Goal: Task Accomplishment & Management: Complete application form

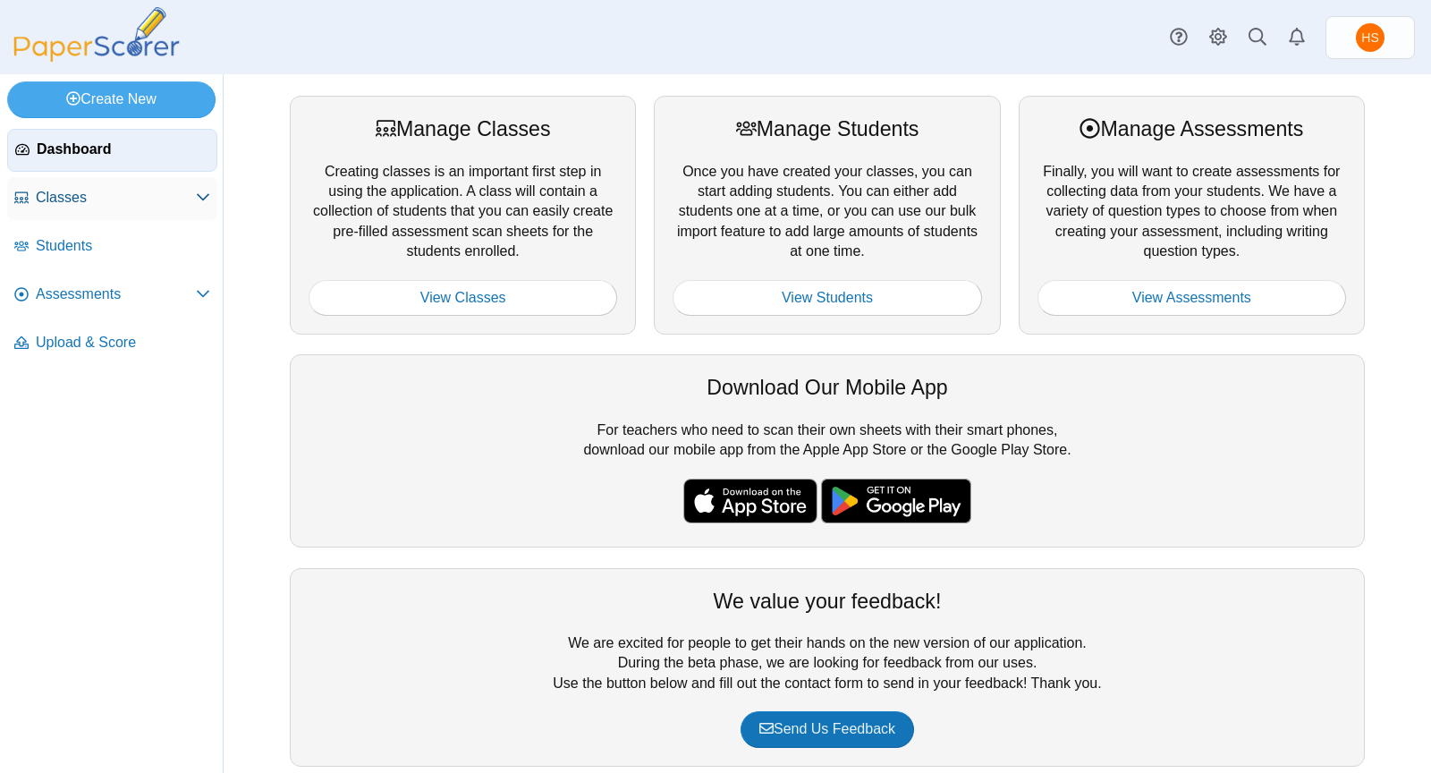
click at [88, 192] on span "Classes" at bounding box center [116, 198] width 160 height 20
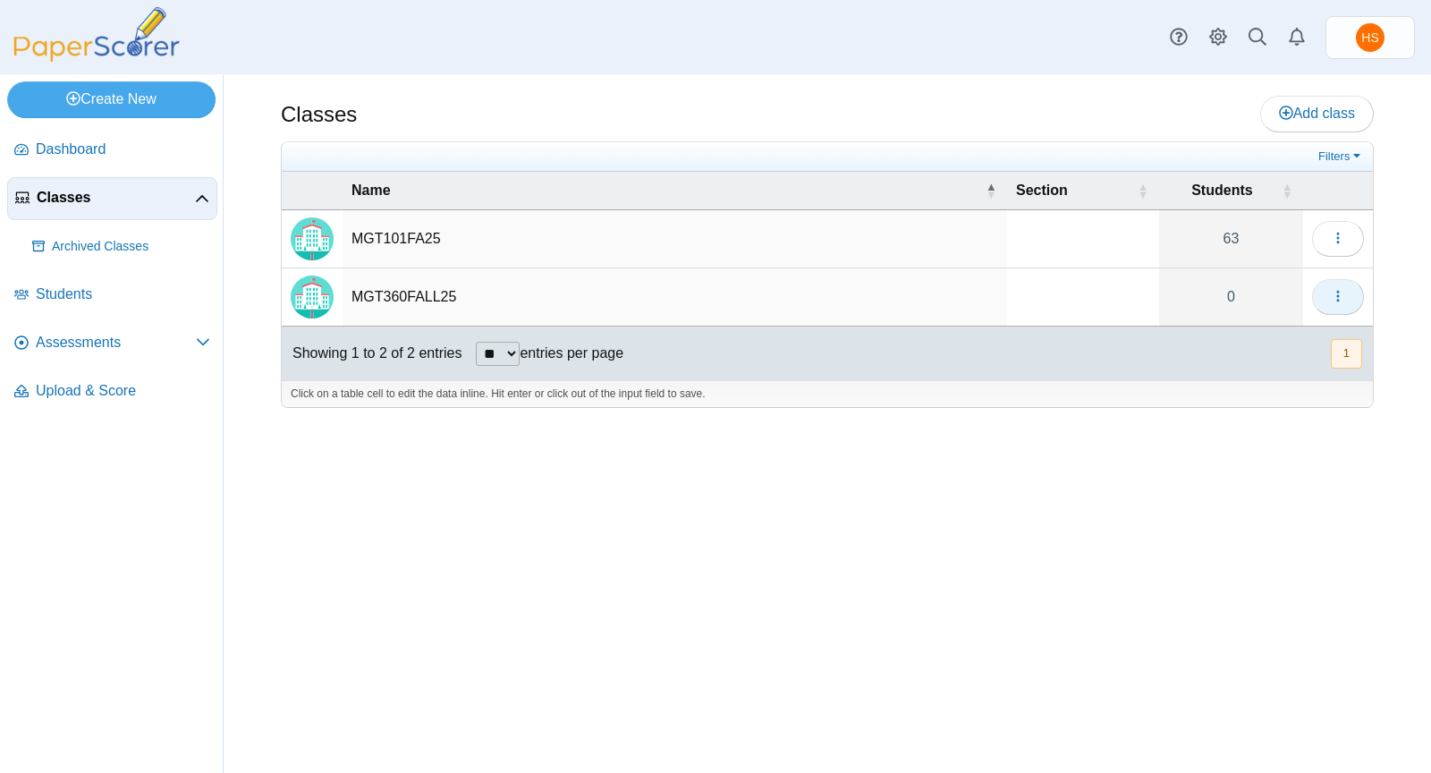
click at [1329, 284] on button "button" at bounding box center [1338, 297] width 52 height 36
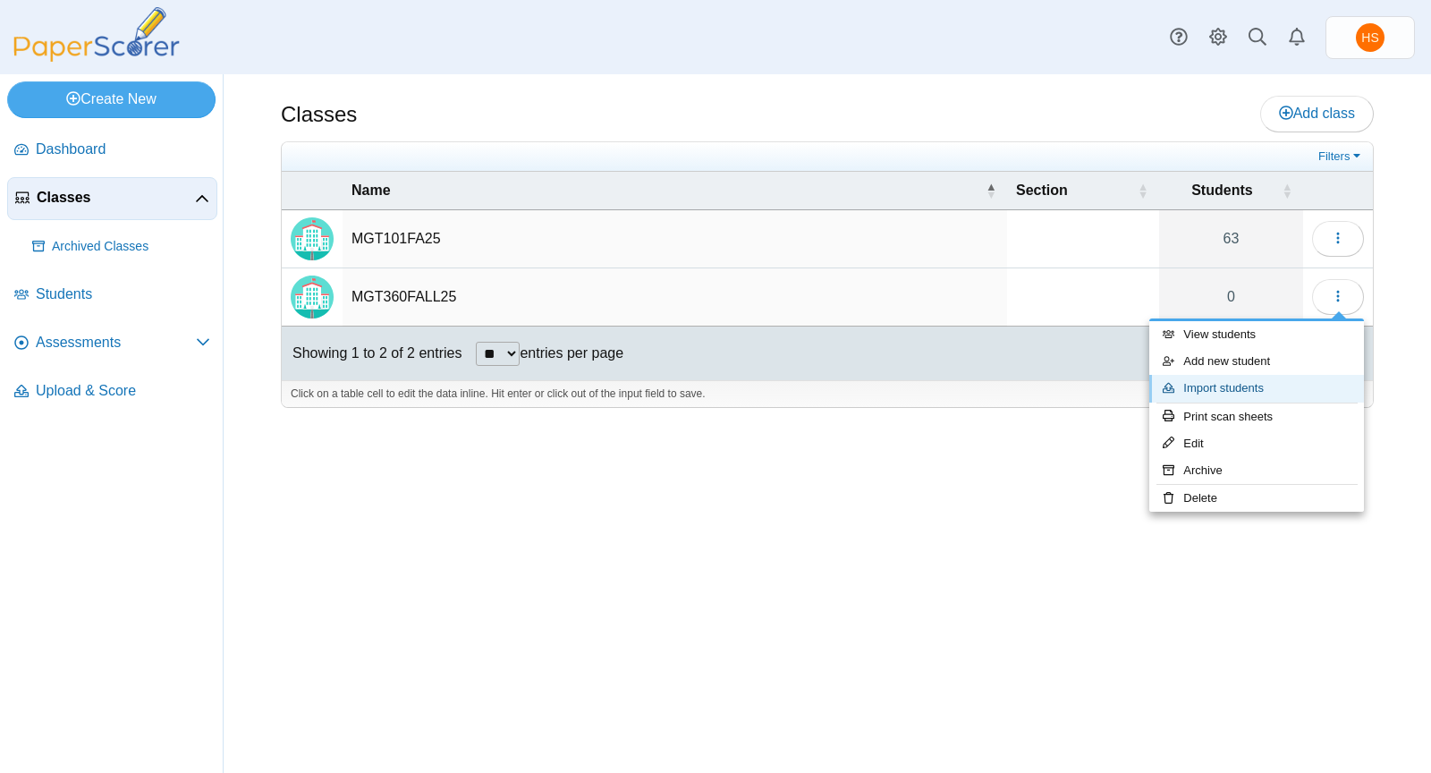
click at [1245, 386] on link "Import students" at bounding box center [1257, 388] width 215 height 27
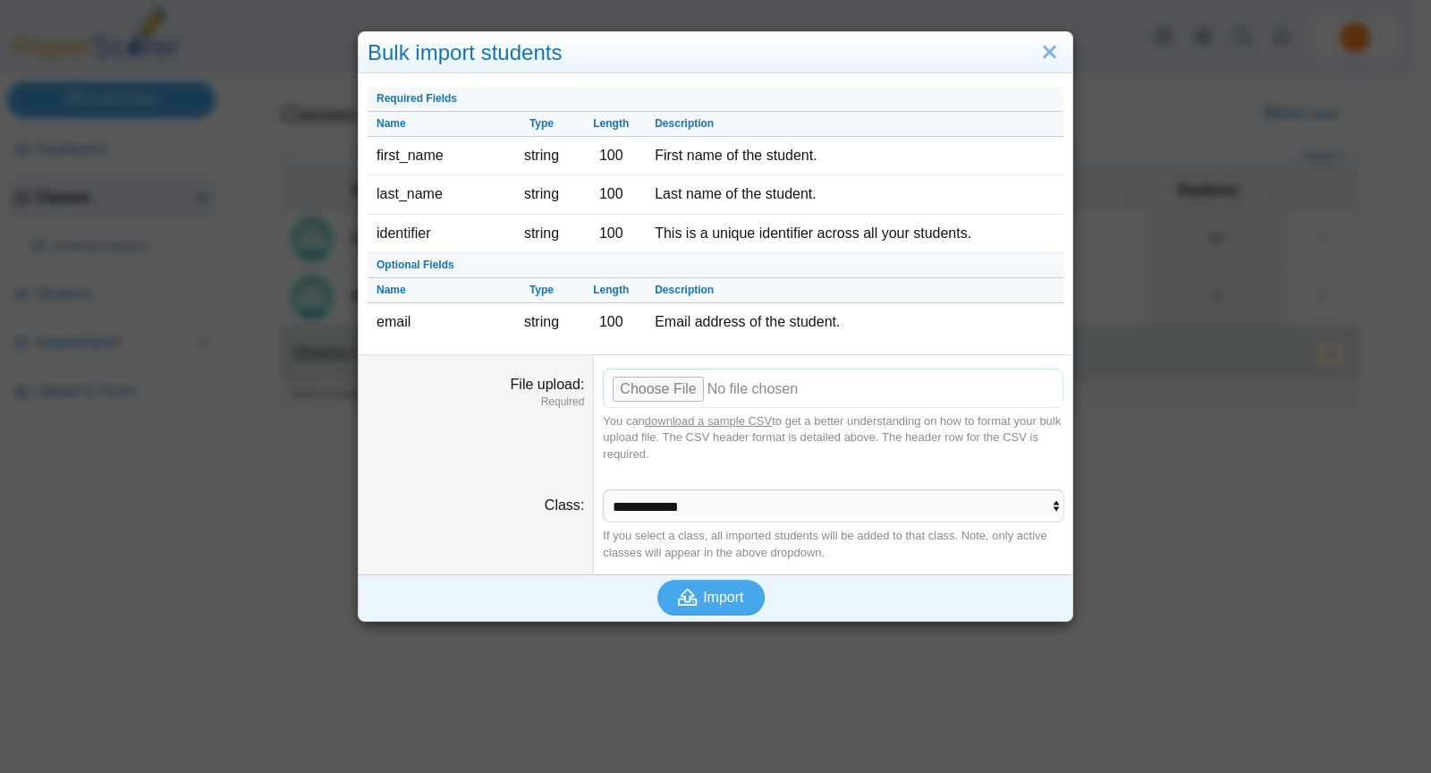
click at [683, 381] on input "File upload" at bounding box center [833, 388] width 461 height 39
type input "**********"
click at [704, 591] on span "Import" at bounding box center [723, 597] width 40 height 15
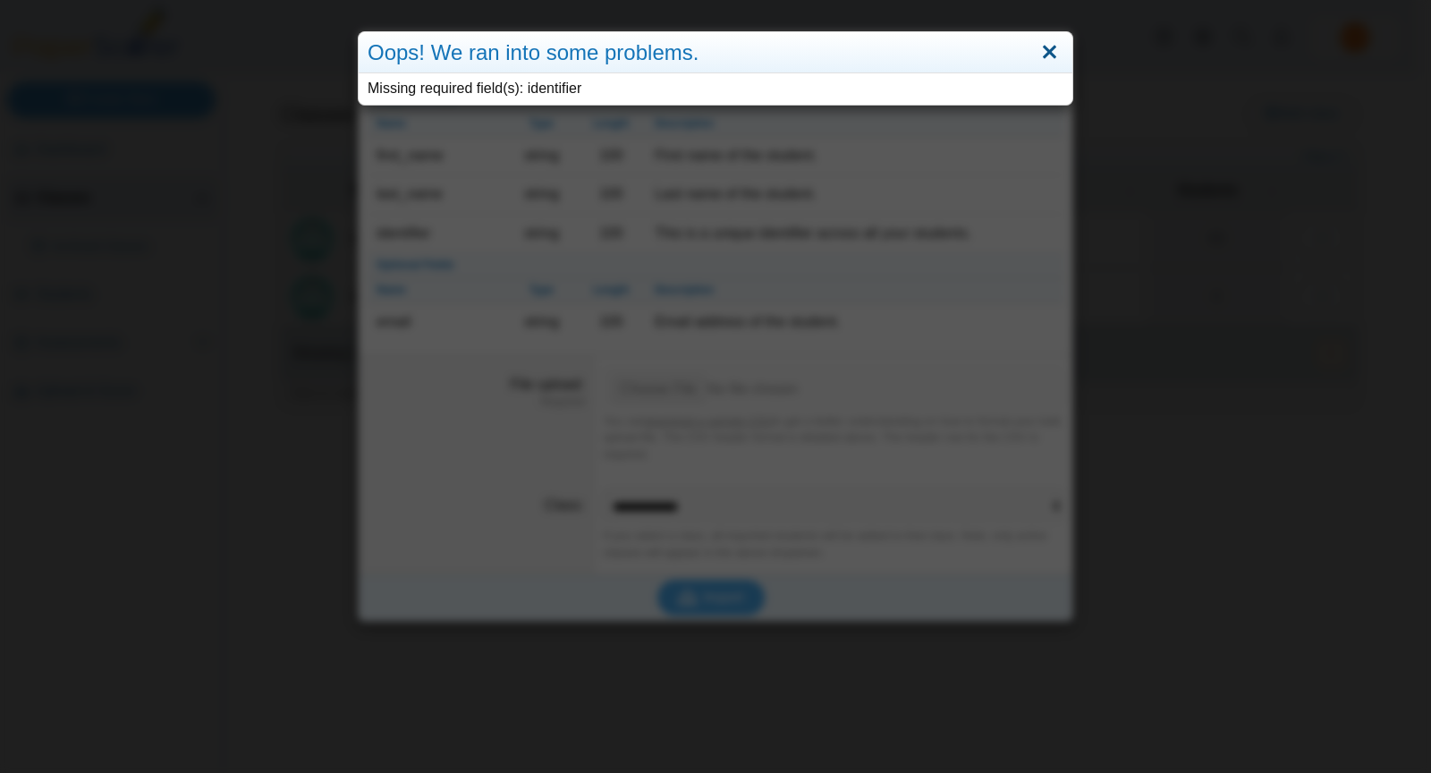
click at [1046, 45] on link "Close" at bounding box center [1050, 53] width 28 height 30
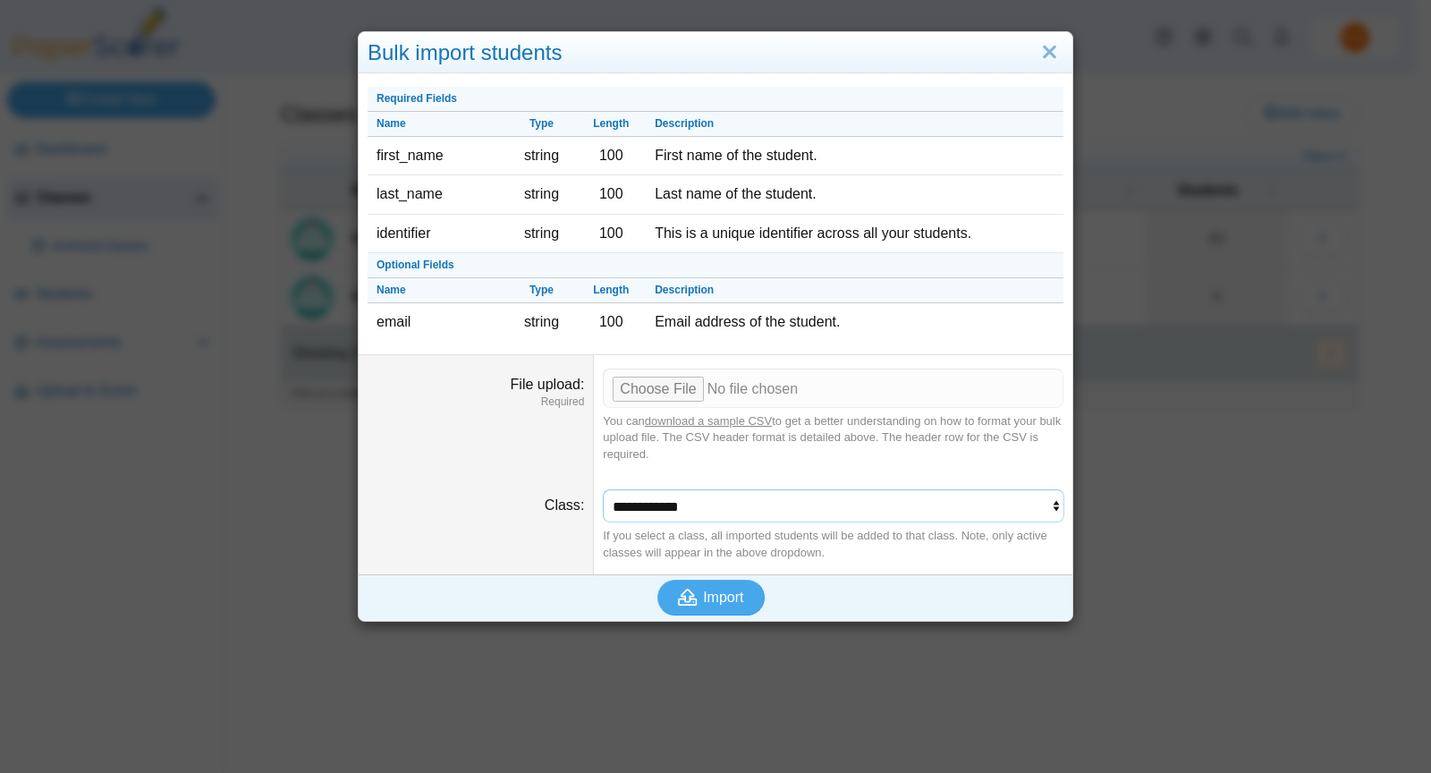
click at [1048, 502] on select "**********" at bounding box center [833, 506] width 461 height 34
click at [1044, 55] on link "Close" at bounding box center [1050, 53] width 28 height 30
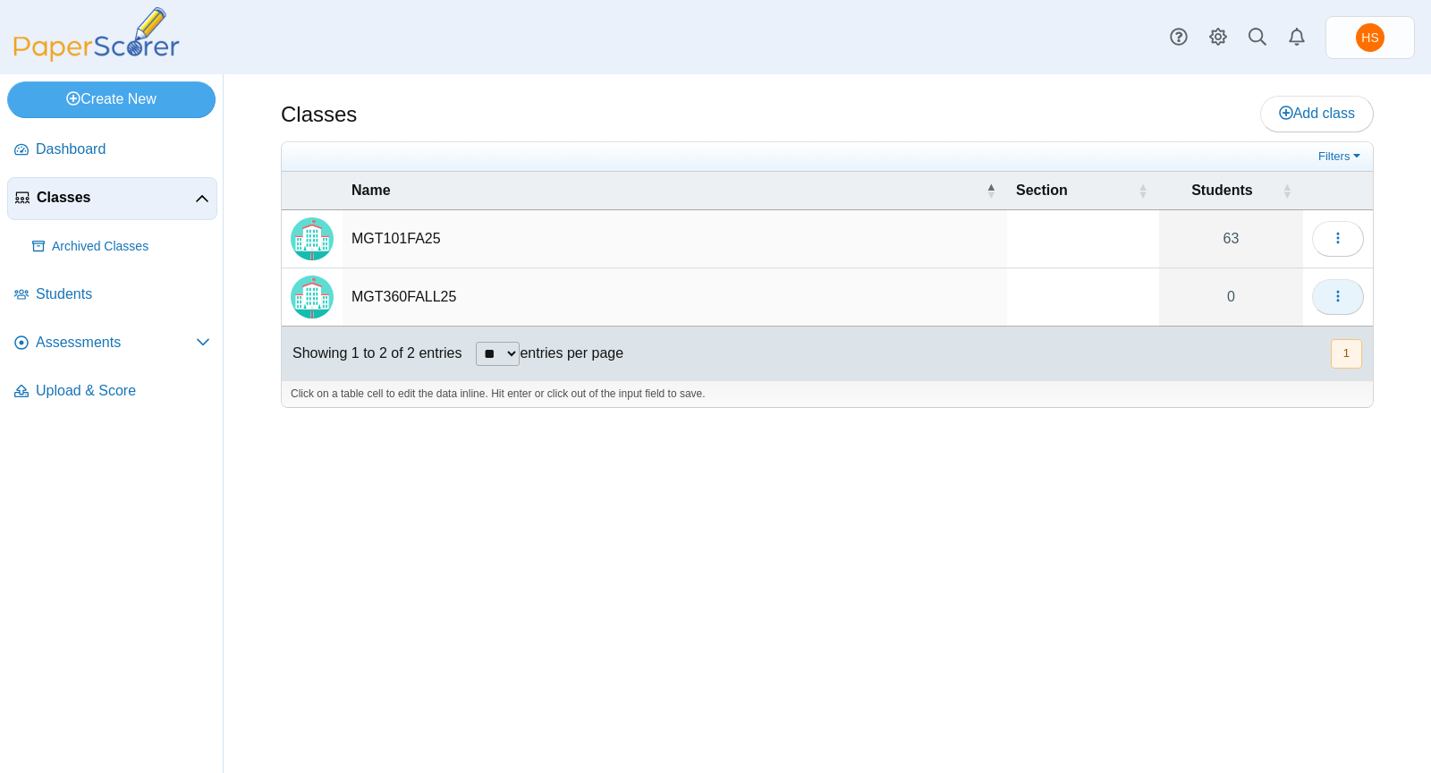
click at [1342, 293] on icon "button" at bounding box center [1338, 296] width 14 height 14
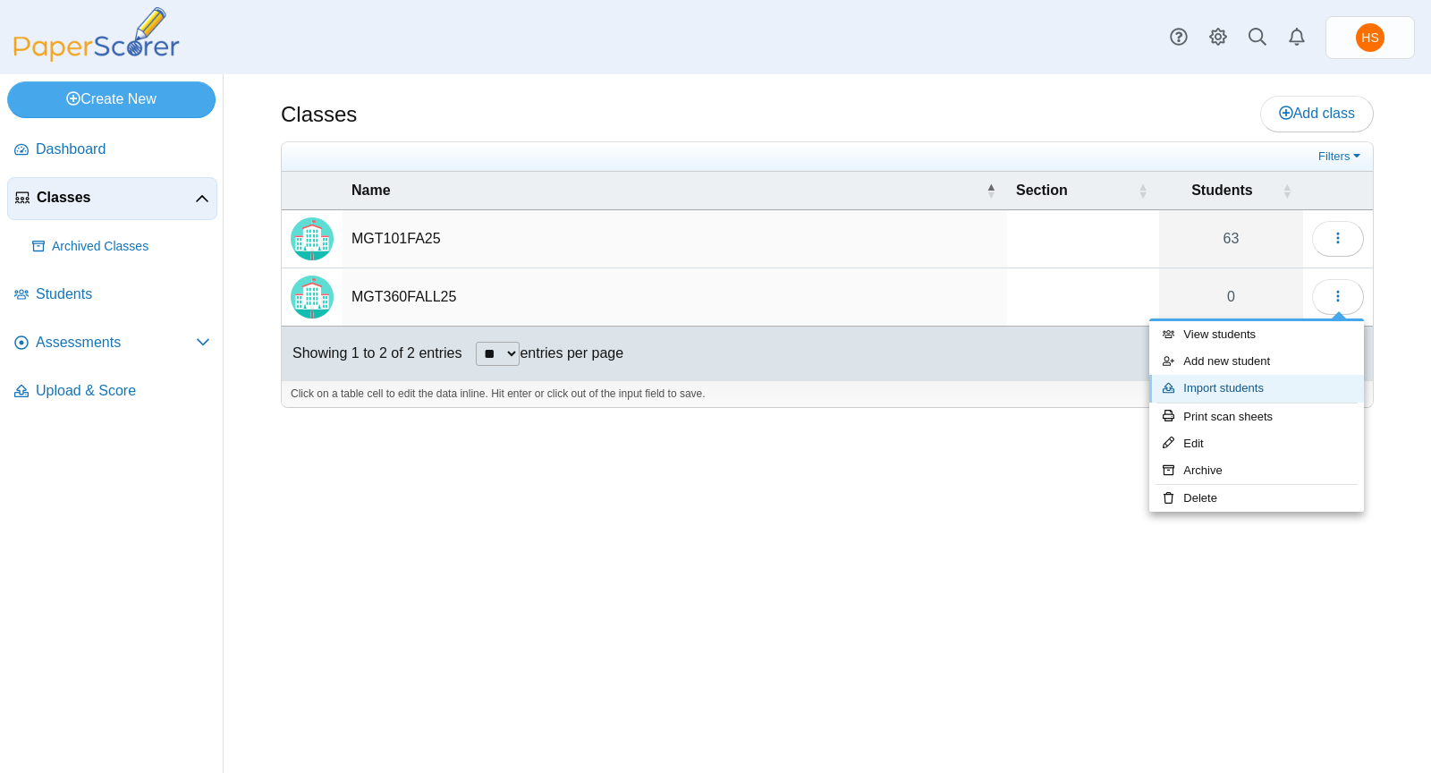
click at [1240, 387] on link "Import students" at bounding box center [1257, 388] width 215 height 27
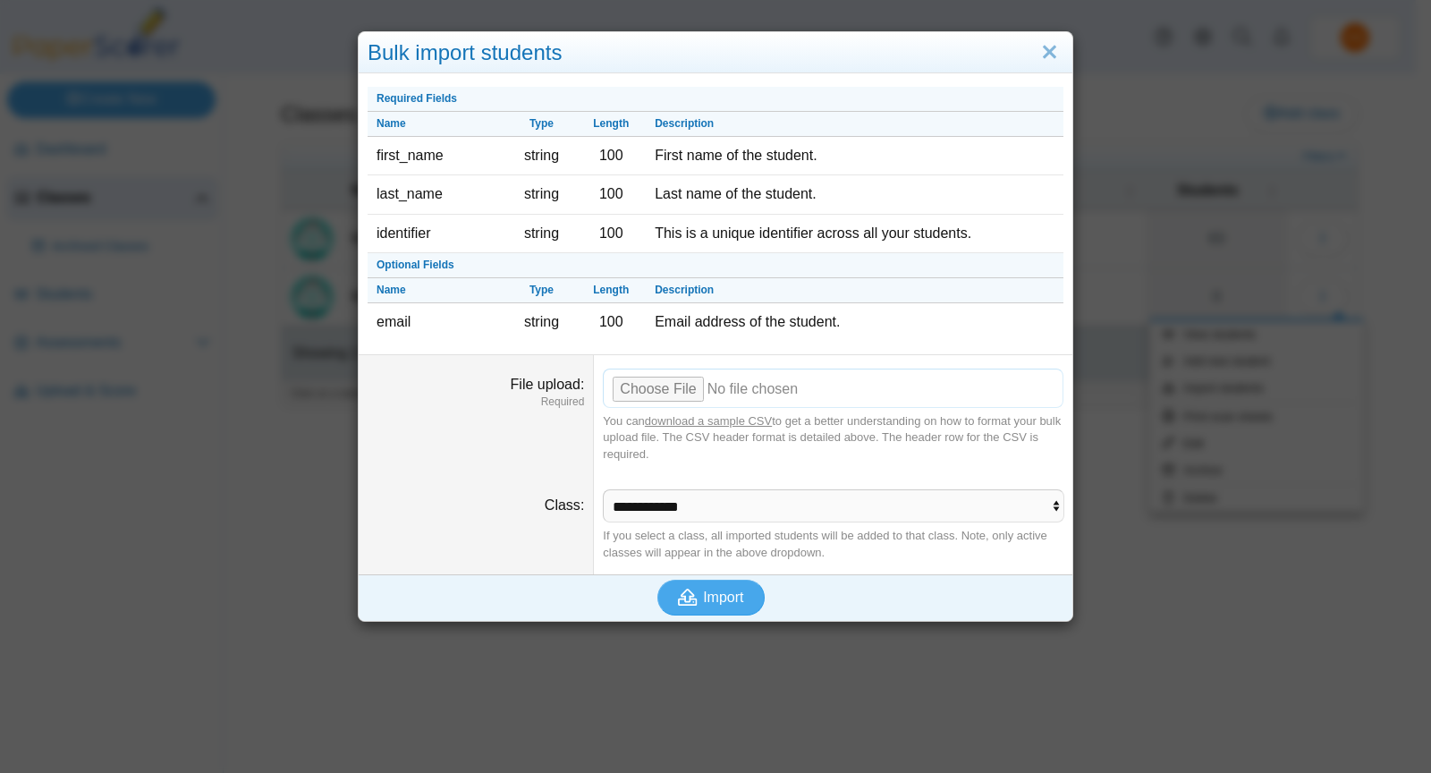
click at [674, 386] on input "File upload" at bounding box center [833, 388] width 461 height 39
click at [703, 590] on span "Import" at bounding box center [723, 597] width 40 height 15
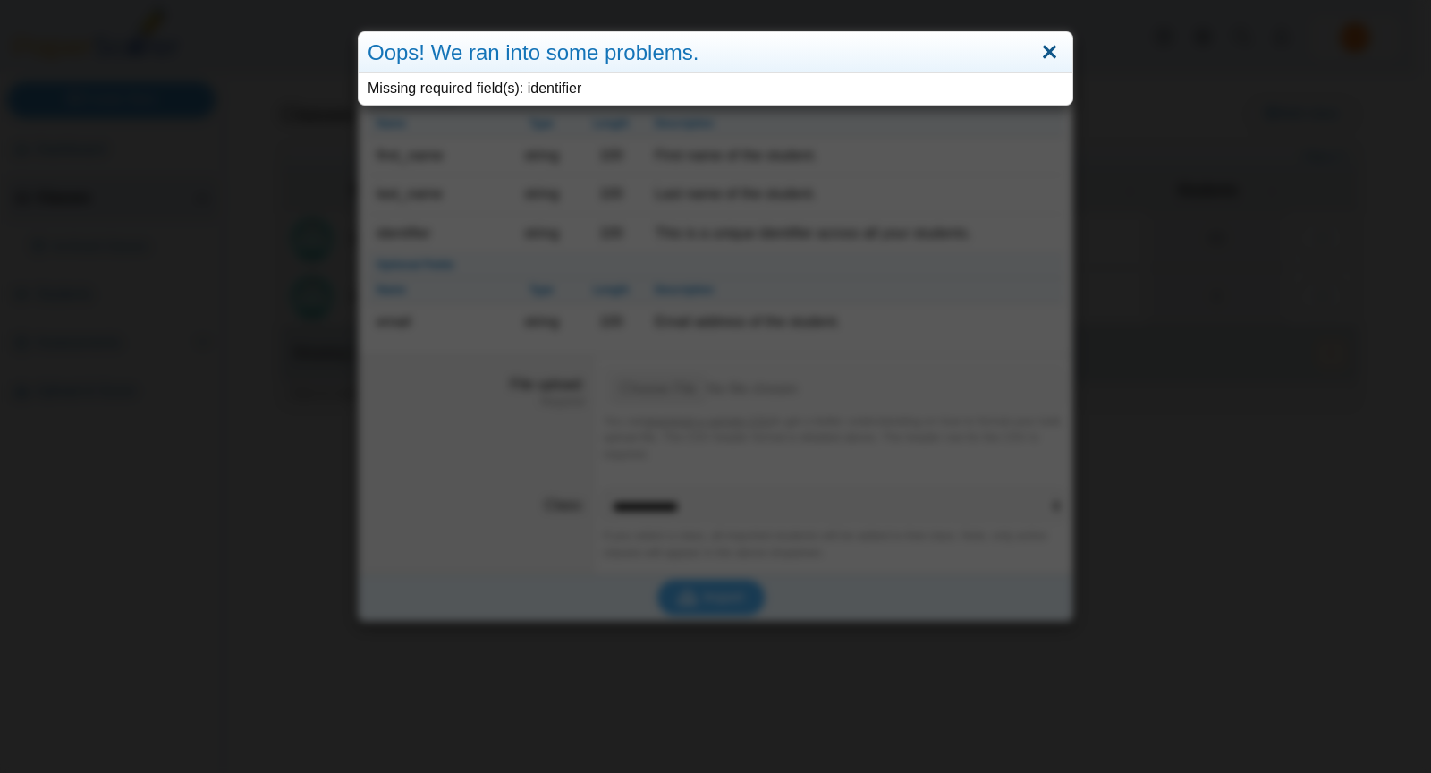
click at [1045, 47] on link "Close" at bounding box center [1050, 53] width 28 height 30
